Goal: Transaction & Acquisition: Download file/media

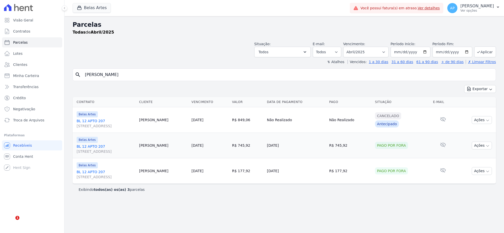
select select
click at [372, 49] on select "Filtrar por período ──────── Todos os meses Setembro/2022 Outubro/2022 Novembro…" at bounding box center [365, 52] width 45 height 11
select select "09/2025"
click at [349, 47] on select "Filtrar por período ──────── Todos os meses Setembro/2022 Outubro/2022 Novembro…" at bounding box center [365, 52] width 45 height 11
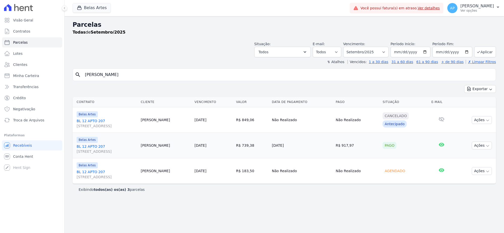
select select
click at [363, 52] on select "Filtrar por período ──────── Todos os meses Setembro/2022 Outubro/2022 Novembro…" at bounding box center [365, 52] width 45 height 11
select select "08/2025"
click at [349, 47] on select "Filtrar por período ──────── Todos os meses Setembro/2022 Outubro/2022 Novembro…" at bounding box center [365, 52] width 45 height 11
select select
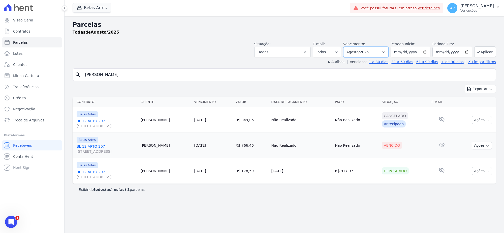
click at [360, 50] on select "Filtrar por período ──────── Todos os meses Setembro/2022 Outubro/2022 Novembro…" at bounding box center [365, 52] width 45 height 11
select select "10/2025"
click at [349, 47] on select "Filtrar por período ──────── Todos os meses Setembro/2022 Outubro/2022 Novembro…" at bounding box center [365, 52] width 45 height 11
select select
click at [97, 145] on link "[STREET_ADDRESS]" at bounding box center [107, 149] width 60 height 10
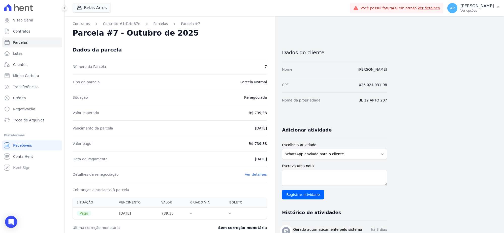
select select
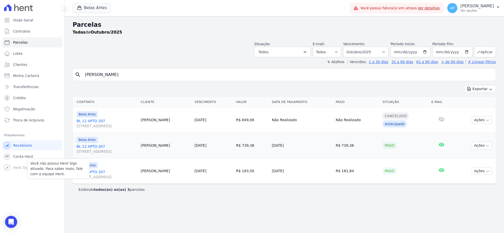
click at [28, 158] on div "Você não possui Hent Sign ativado. Para saber mais, fale com a equipe Hent." at bounding box center [58, 168] width 62 height 20
click at [24, 155] on span "Conta Hent" at bounding box center [23, 156] width 20 height 5
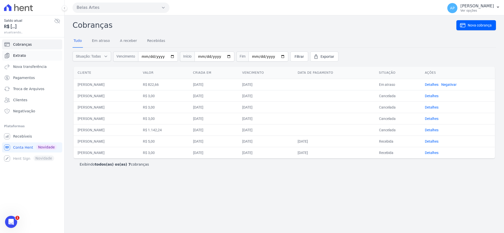
click at [26, 54] on link "Extrato" at bounding box center [32, 55] width 60 height 10
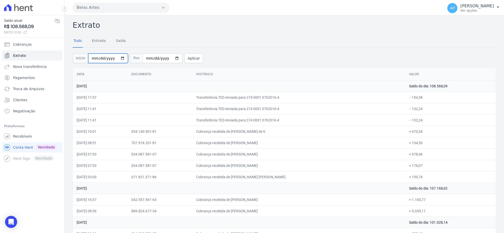
click at [89, 57] on input "2025-10-01" at bounding box center [108, 58] width 40 height 10
click at [95, 41] on link "Entrada" at bounding box center [99, 41] width 16 height 13
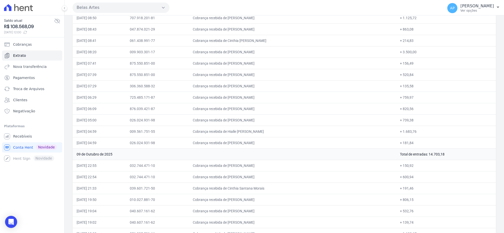
scroll to position [791, 0]
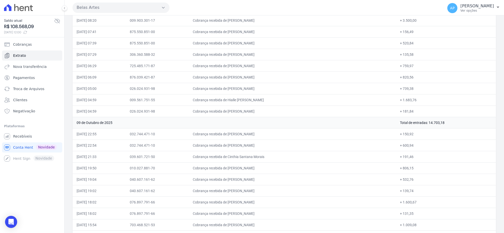
click at [154, 123] on td "09 de Outubro de 2025" at bounding box center [234, 122] width 323 height 11
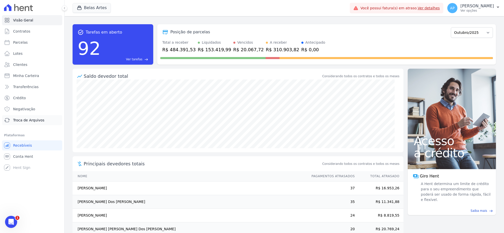
click at [23, 120] on span "Troca de Arquivos" at bounding box center [28, 119] width 31 height 5
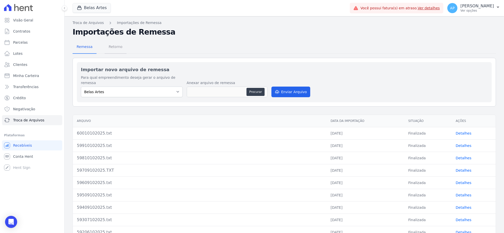
click at [119, 48] on span "Retorno" at bounding box center [116, 47] width 20 height 10
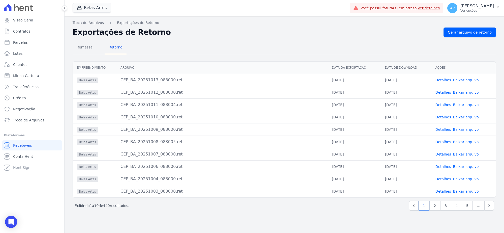
click at [467, 104] on link "Baixar arquivo" at bounding box center [466, 105] width 26 height 4
click at [467, 94] on link "Baixar arquivo" at bounding box center [466, 92] width 26 height 4
click at [473, 105] on link "Baixar arquivo" at bounding box center [466, 105] width 26 height 4
click at [469, 80] on link "Baixar arquivo" at bounding box center [466, 80] width 26 height 4
click at [465, 117] on link "Baixar arquivo" at bounding box center [466, 117] width 26 height 4
